Goal: Check status

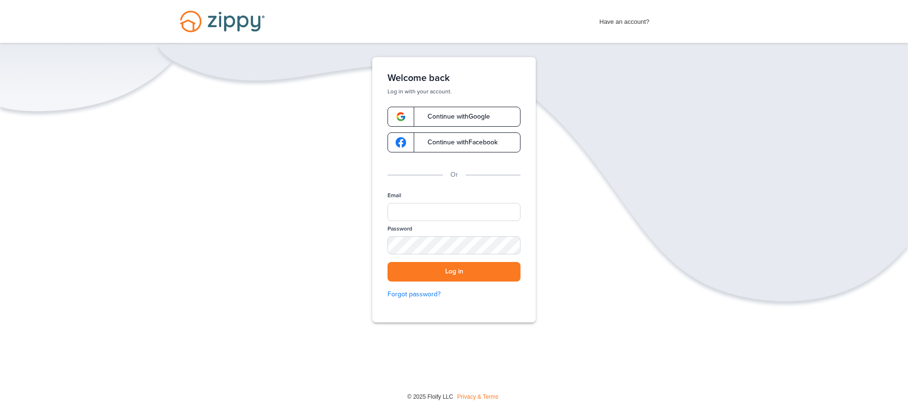
click at [476, 113] on span "Continue with Google" at bounding box center [454, 116] width 72 height 7
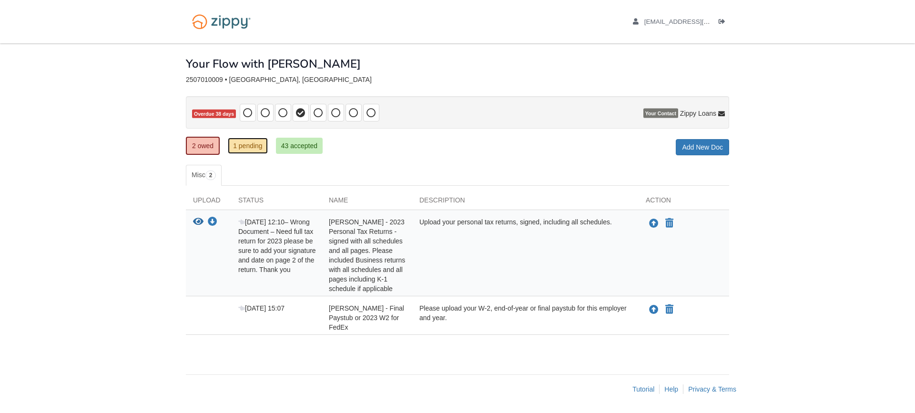
click at [265, 148] on link "1 pending" at bounding box center [248, 146] width 40 height 16
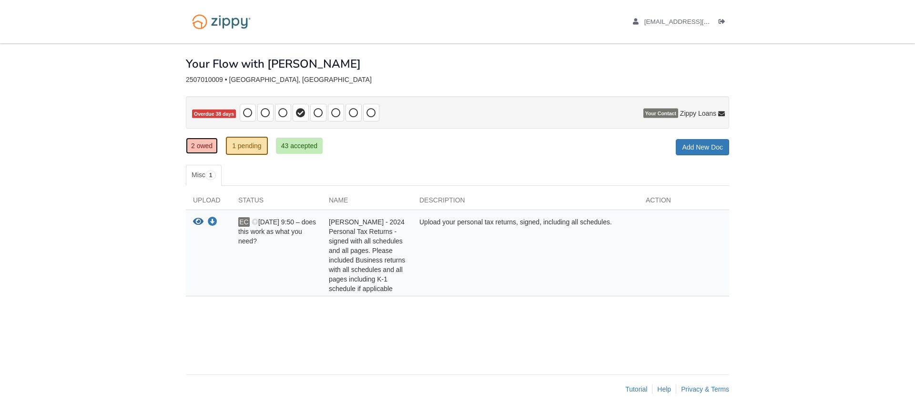
click at [196, 144] on link "2 owed" at bounding box center [202, 146] width 32 height 16
